Goal: Task Accomplishment & Management: Use online tool/utility

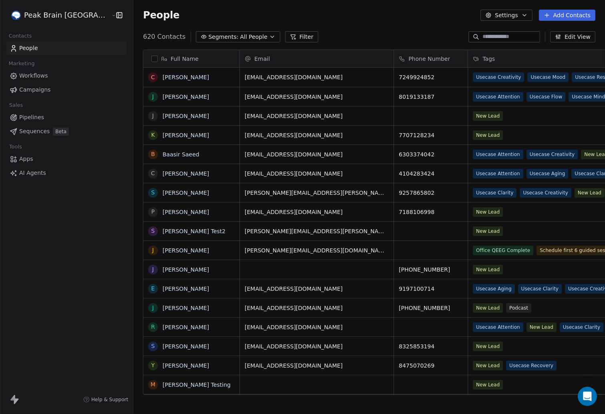
click at [30, 78] on span "Workflows" at bounding box center [33, 76] width 29 height 8
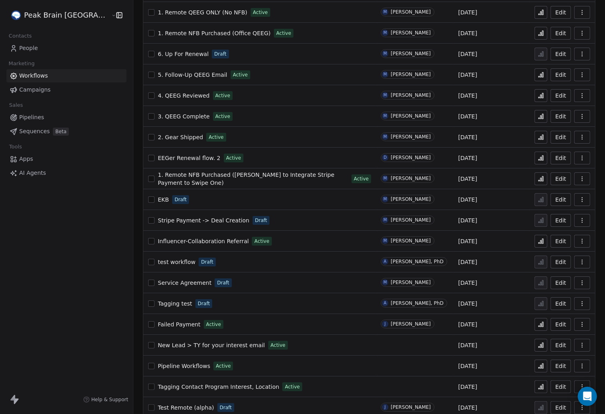
scroll to position [118, 0]
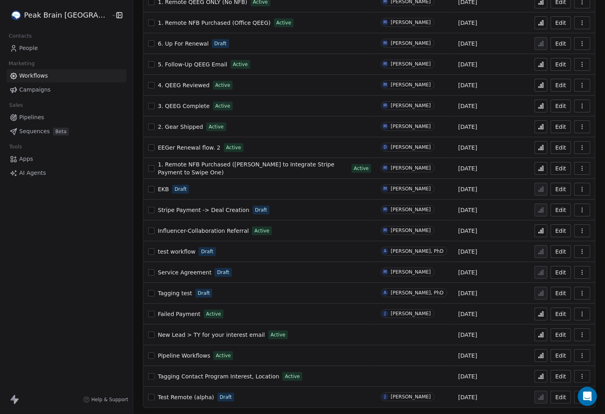
click at [209, 336] on span "New Lead > TY for your interest email" at bounding box center [211, 335] width 107 height 6
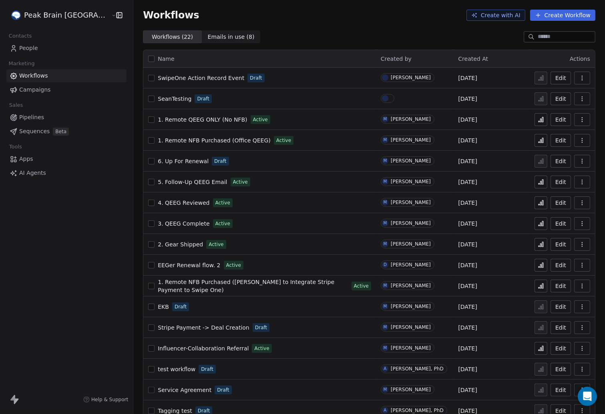
click at [208, 36] on span "Emails in use ( 8 )" at bounding box center [231, 37] width 47 height 8
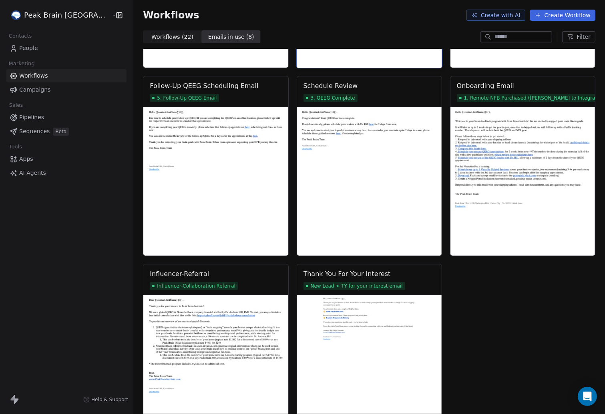
scroll to position [199, 0]
